Goal: Find specific page/section

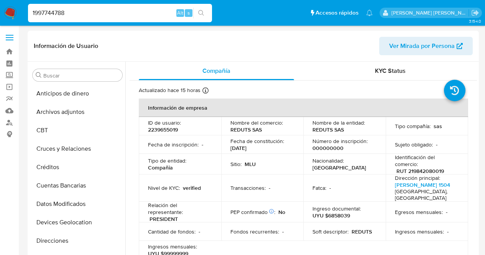
select select "10"
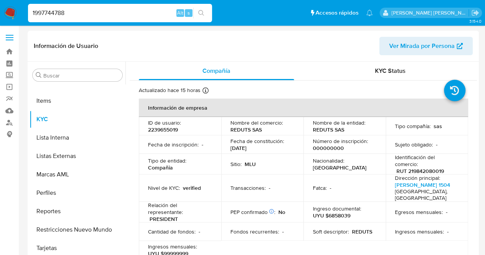
click at [83, 19] on div "1997744788 Alt s" at bounding box center [120, 13] width 184 height 18
drag, startPoint x: 87, startPoint y: 13, endPoint x: 0, endPoint y: 10, distance: 86.7
click at [0, 10] on nav "Pausado Ver notificaciones 1997744788 Alt s Accesos rápidos Presiona las siguie…" at bounding box center [242, 13] width 485 height 26
paste input "2540209830"
type input "2540209830"
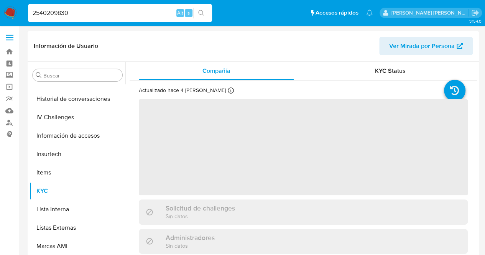
scroll to position [342, 0]
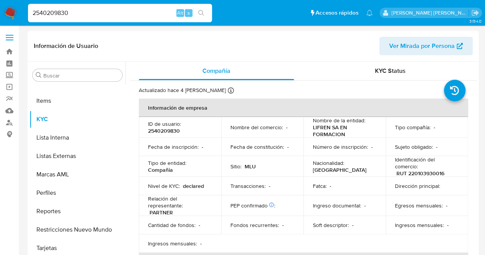
select select "10"
click at [184, 168] on div "Tipo de entidad : Compañia" at bounding box center [180, 166] width 64 height 14
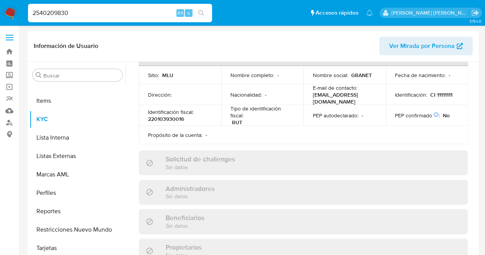
scroll to position [245, 0]
